Goal: Navigation & Orientation: Find specific page/section

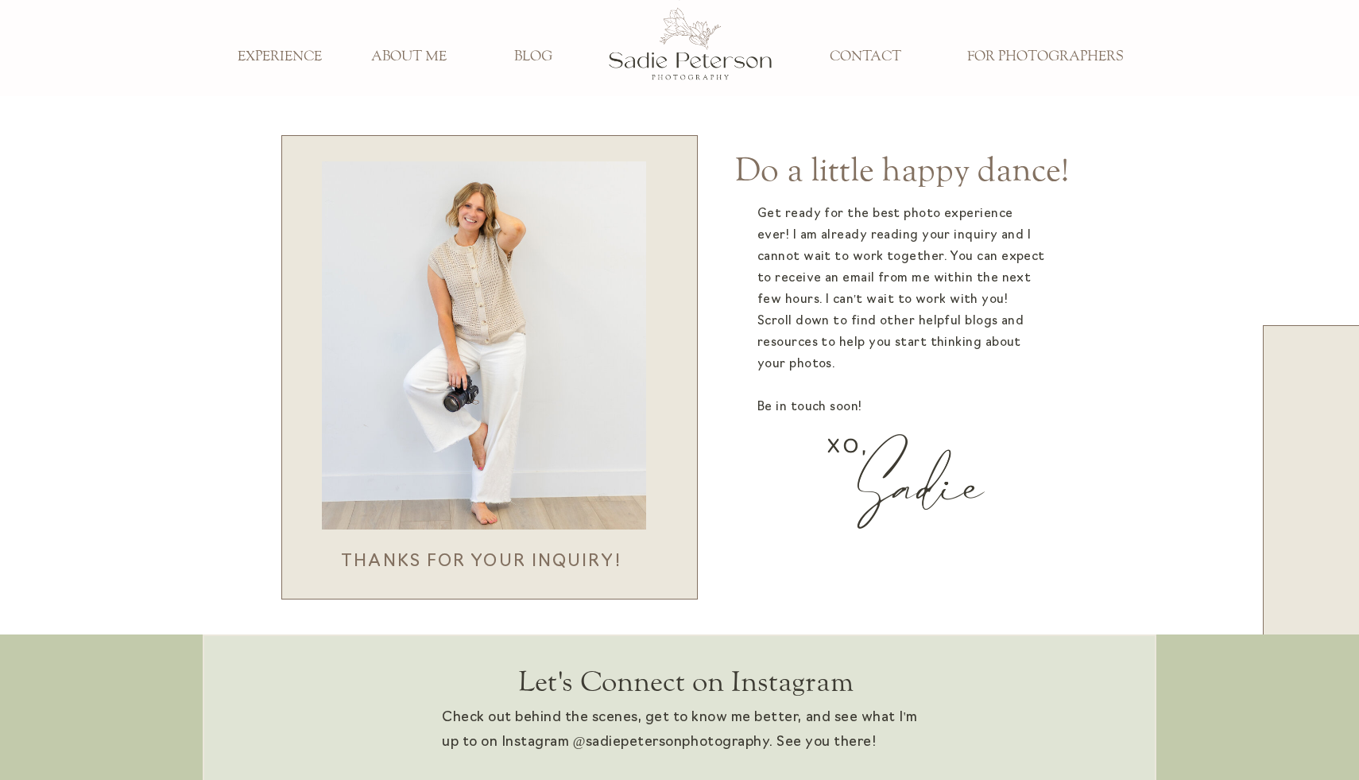
click at [1008, 56] on h3 "FOR PHOTOGRAPHERS" at bounding box center [1044, 56] width 179 height 17
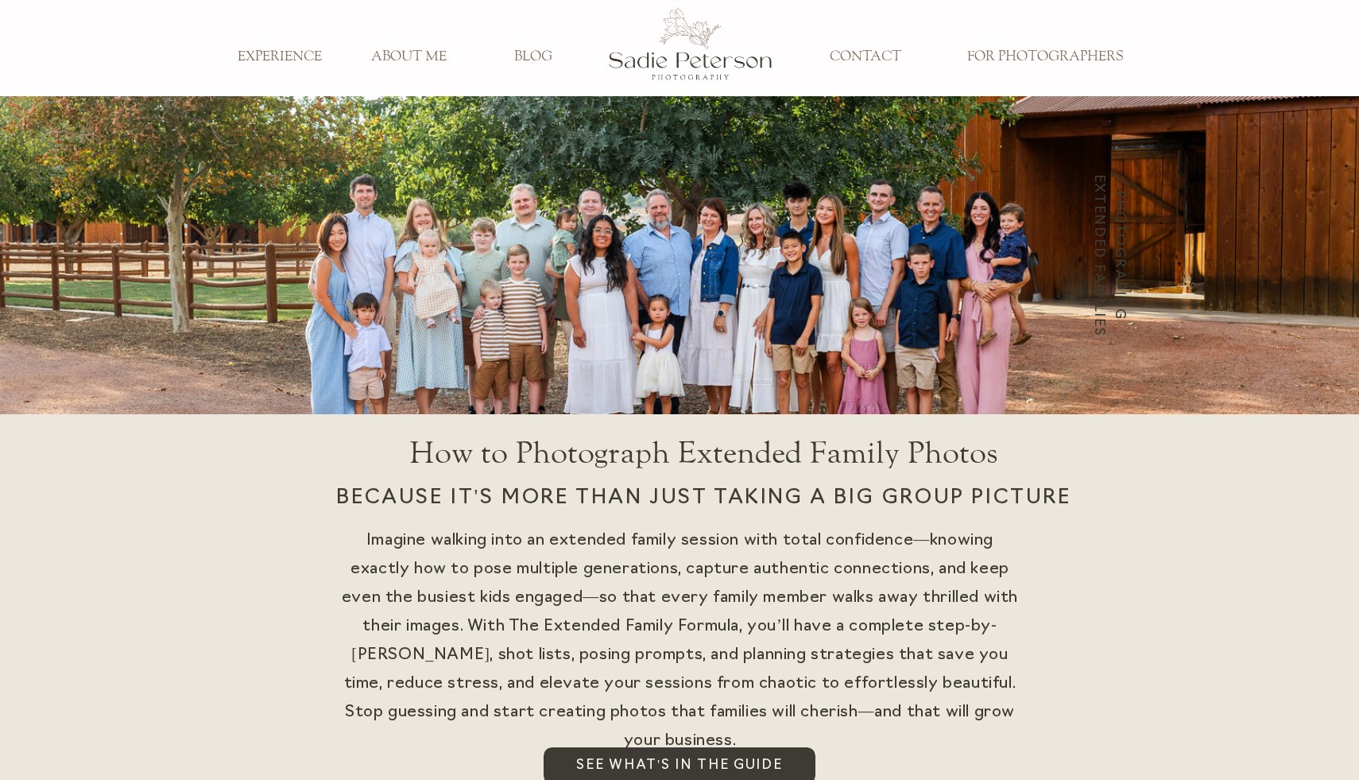
click at [294, 53] on h3 "EXPERIENCE" at bounding box center [279, 56] width 105 height 17
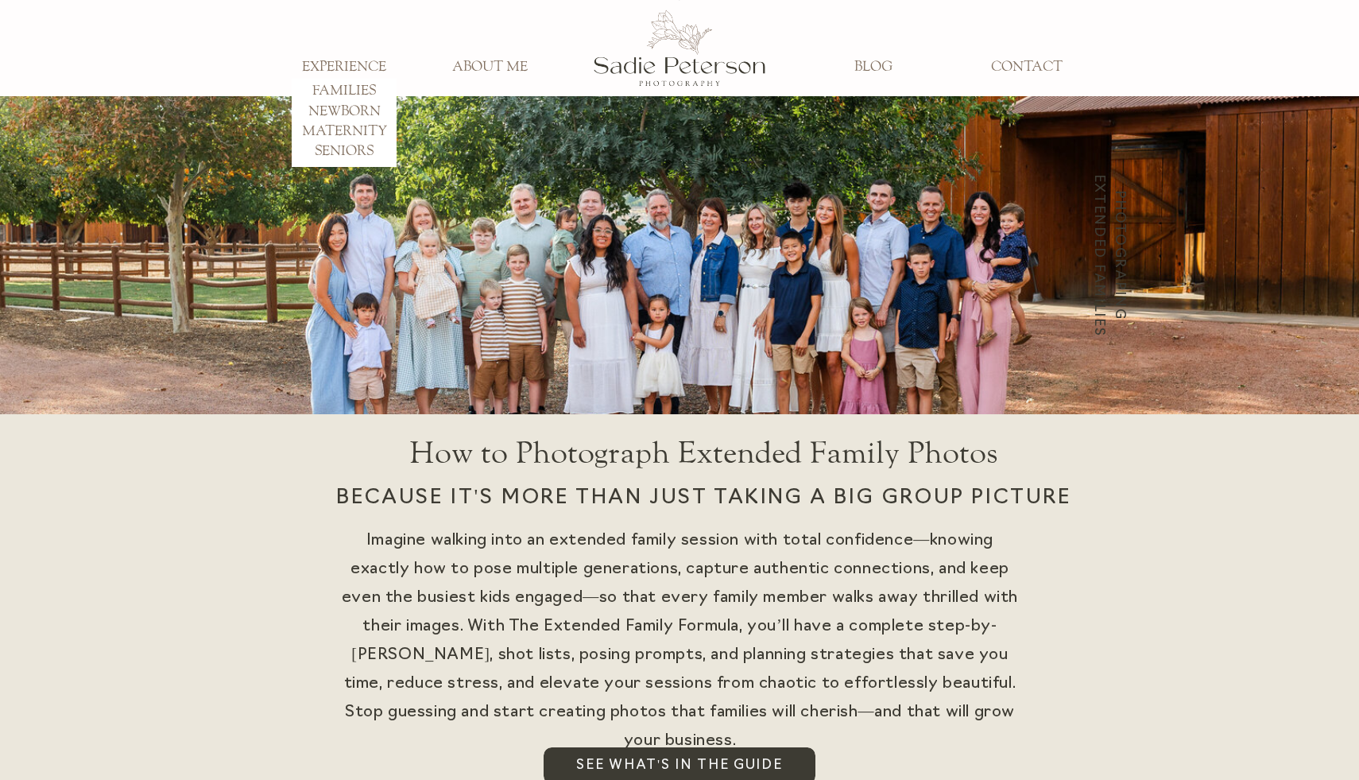
click at [365, 91] on h3 "FAMILIES" at bounding box center [344, 91] width 105 height 17
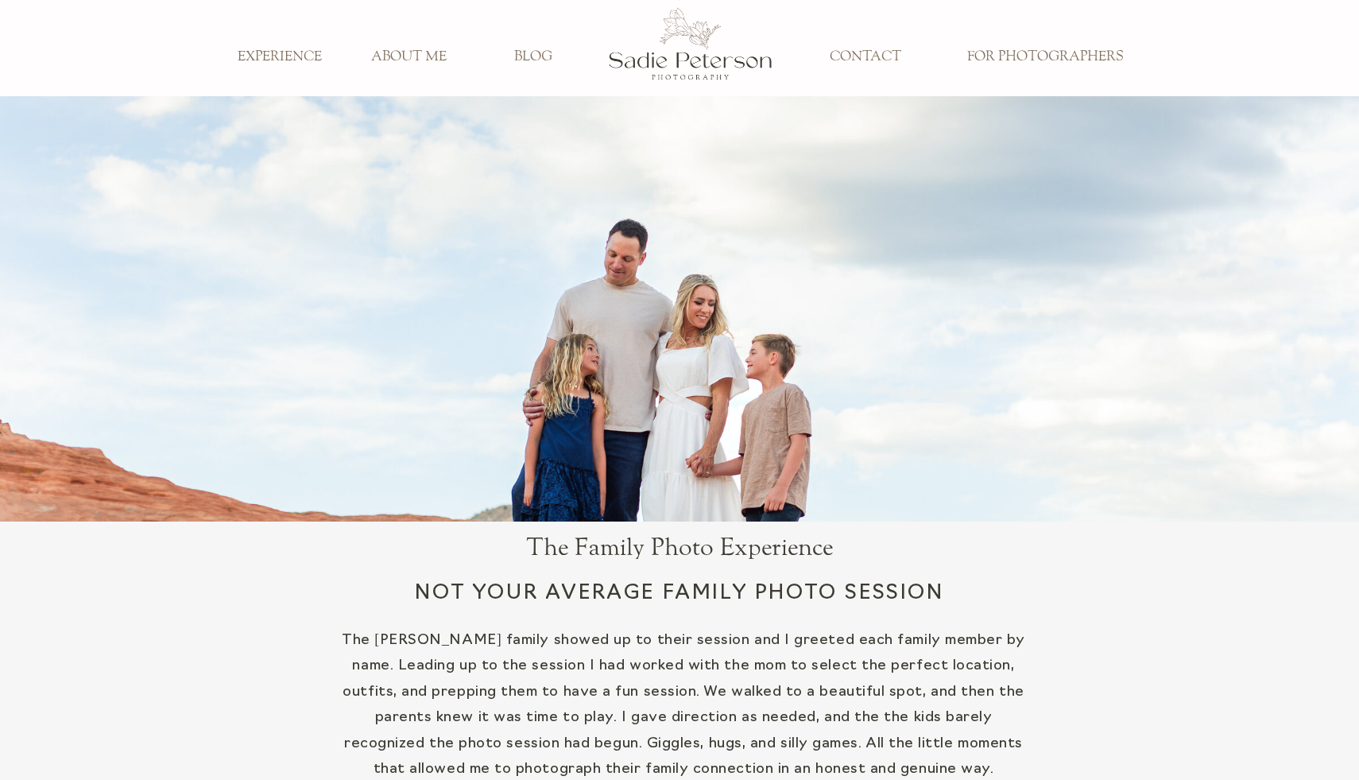
click at [320, 54] on h3 "EXPERIENCE" at bounding box center [279, 56] width 105 height 17
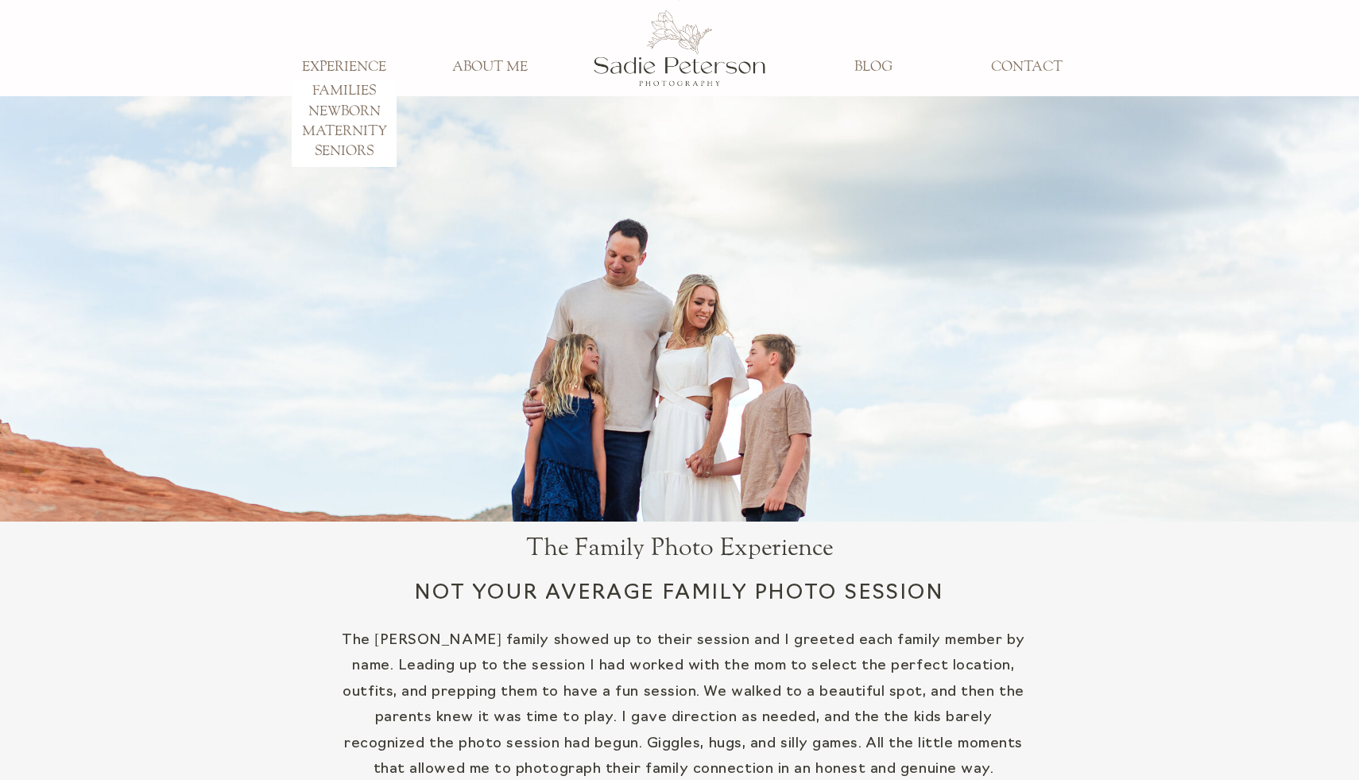
click at [358, 146] on h3 "SENIORS" at bounding box center [344, 151] width 105 height 17
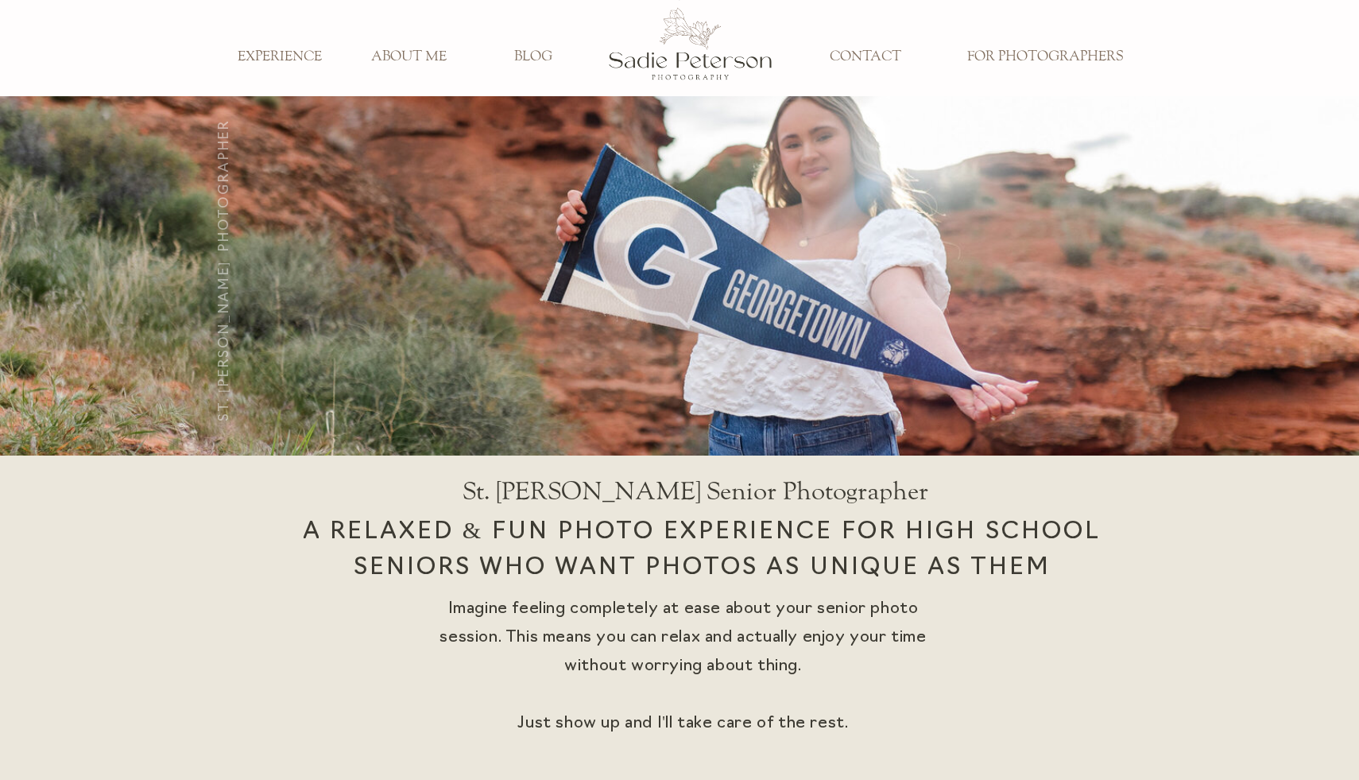
click at [305, 52] on h3 "EXPERIENCE" at bounding box center [279, 56] width 105 height 17
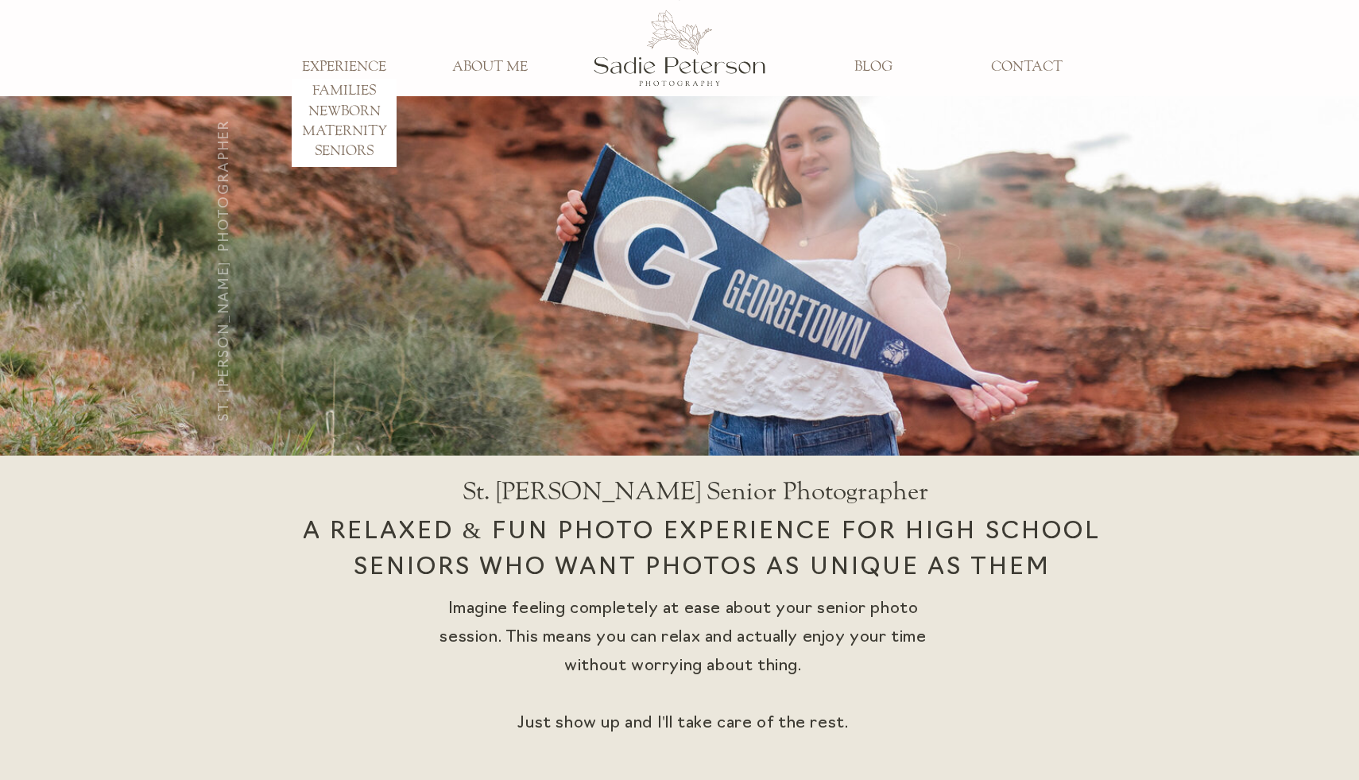
click at [368, 132] on h3 "MATERNITY" at bounding box center [344, 131] width 105 height 17
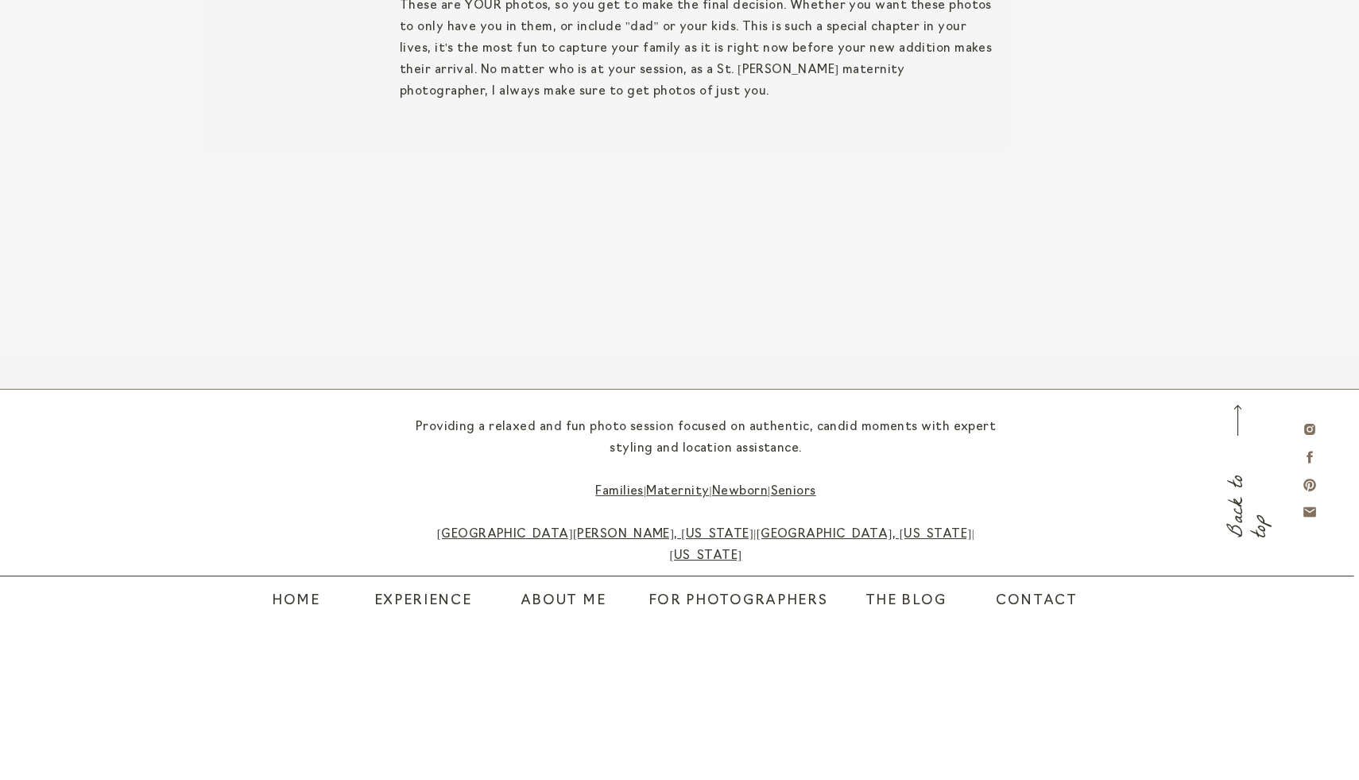
scroll to position [4613, 0]
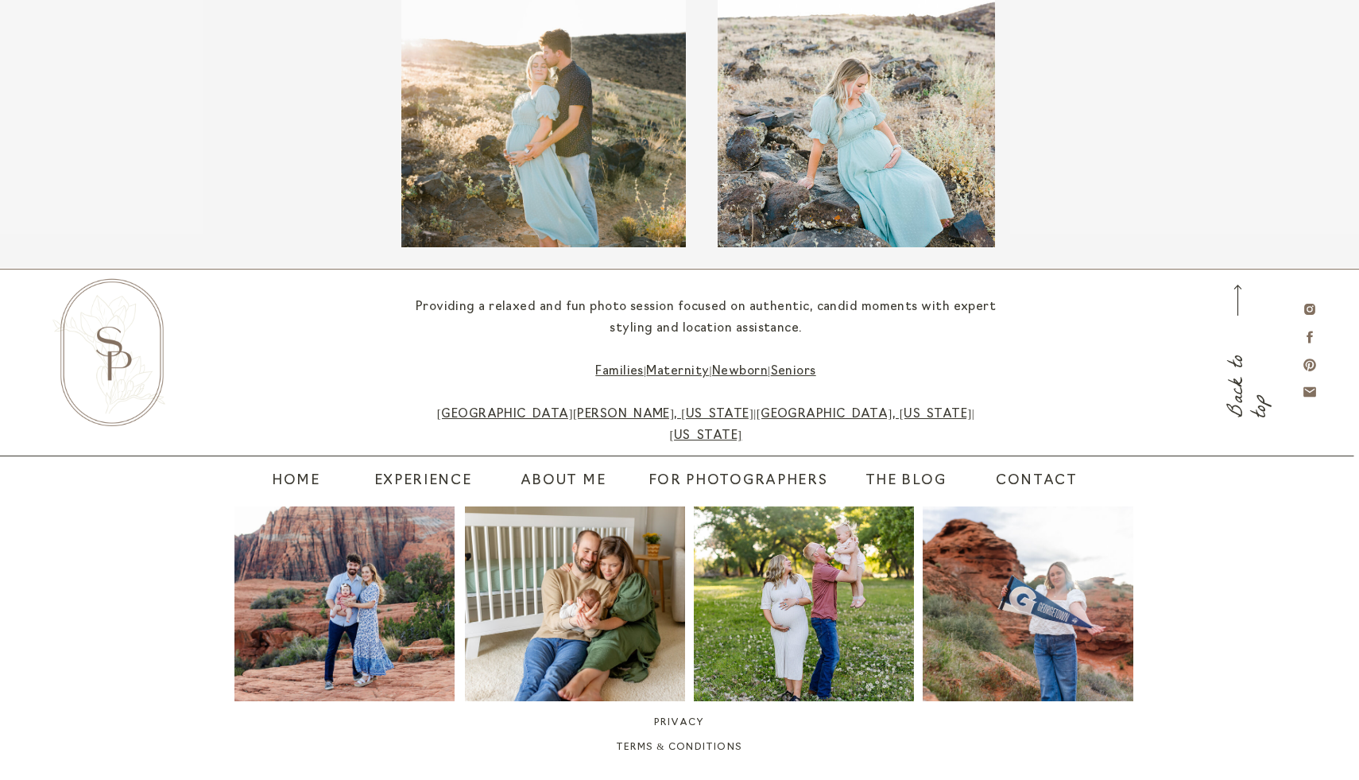
click at [1234, 407] on div "Back to top" at bounding box center [1238, 369] width 20 height 95
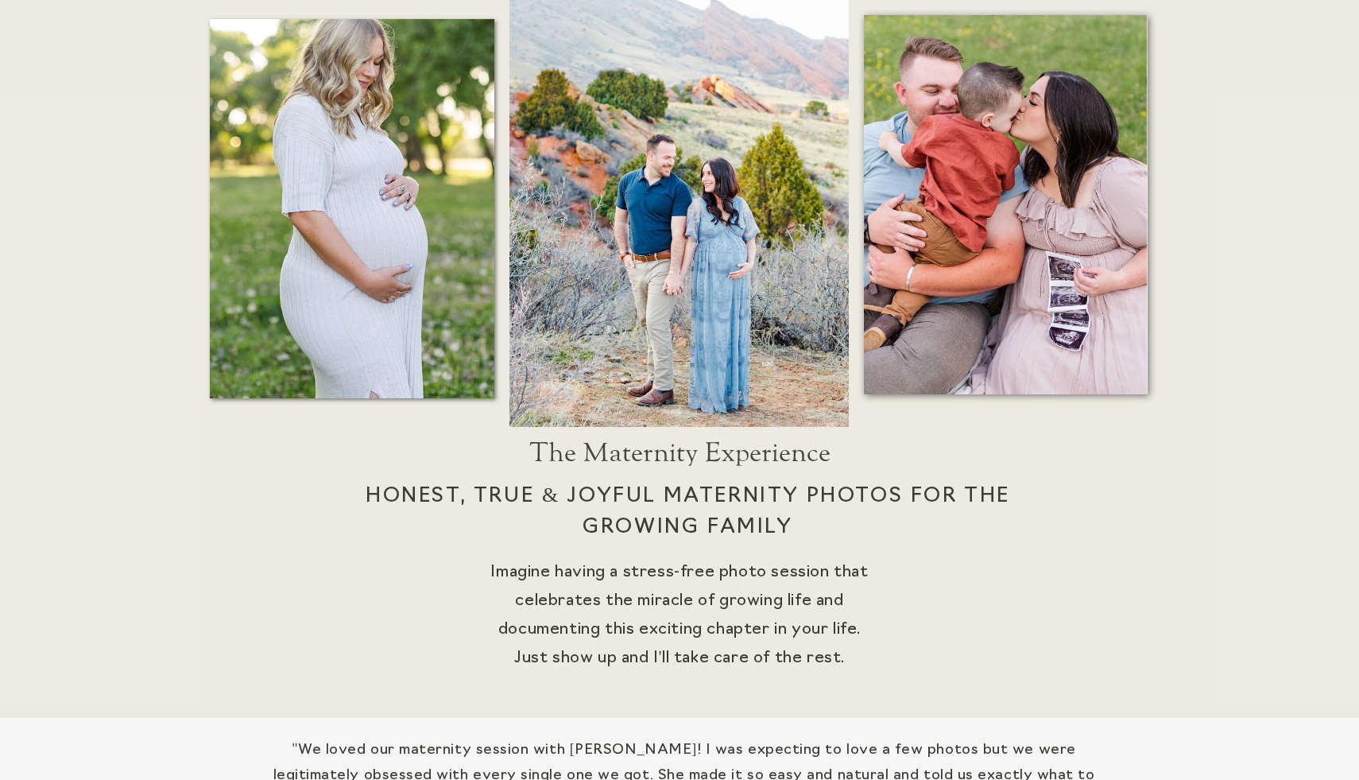
scroll to position [0, 0]
